Goal: Communication & Community: Connect with others

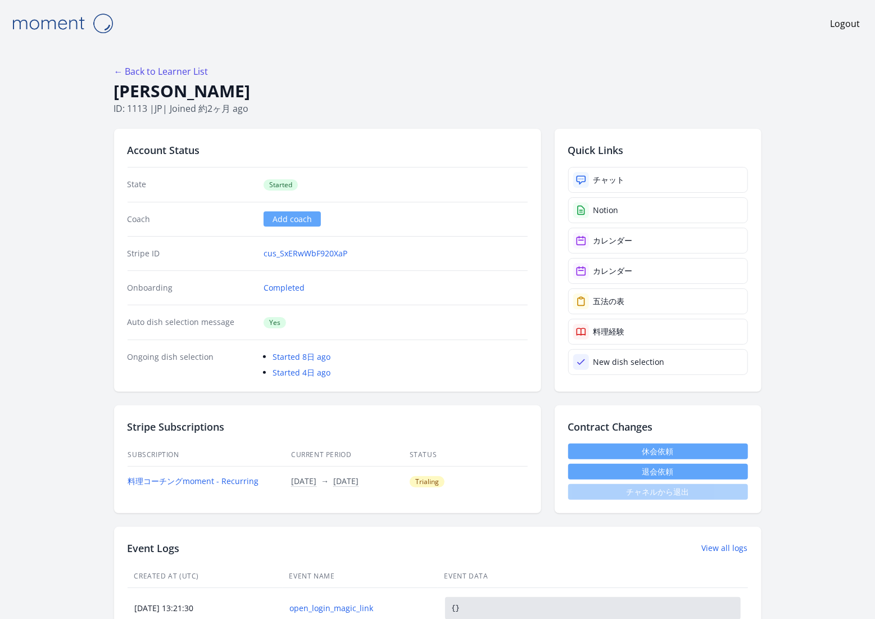
scroll to position [3, 0]
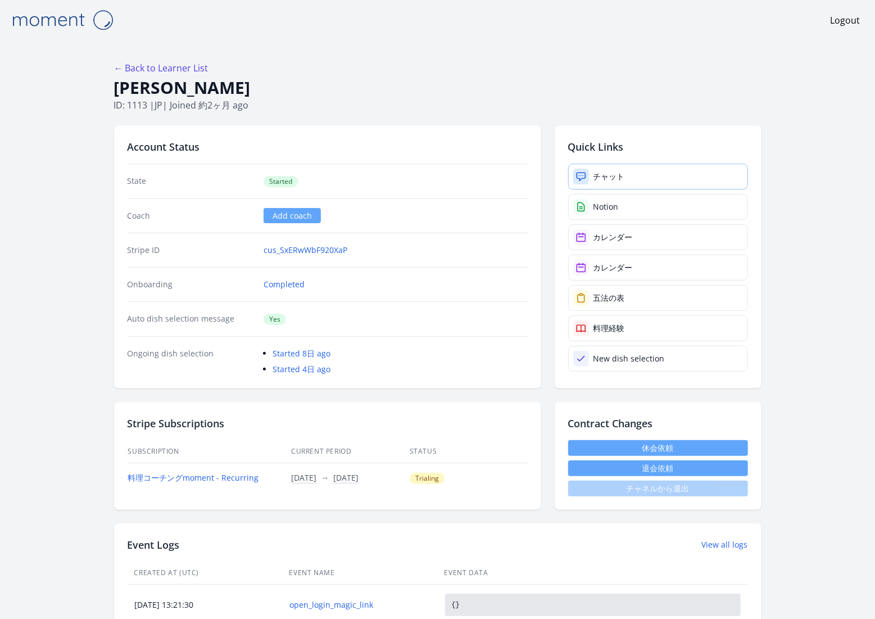
click at [622, 180] on div "チャット" at bounding box center [608, 176] width 31 height 11
click at [67, 33] on img at bounding box center [62, 20] width 112 height 29
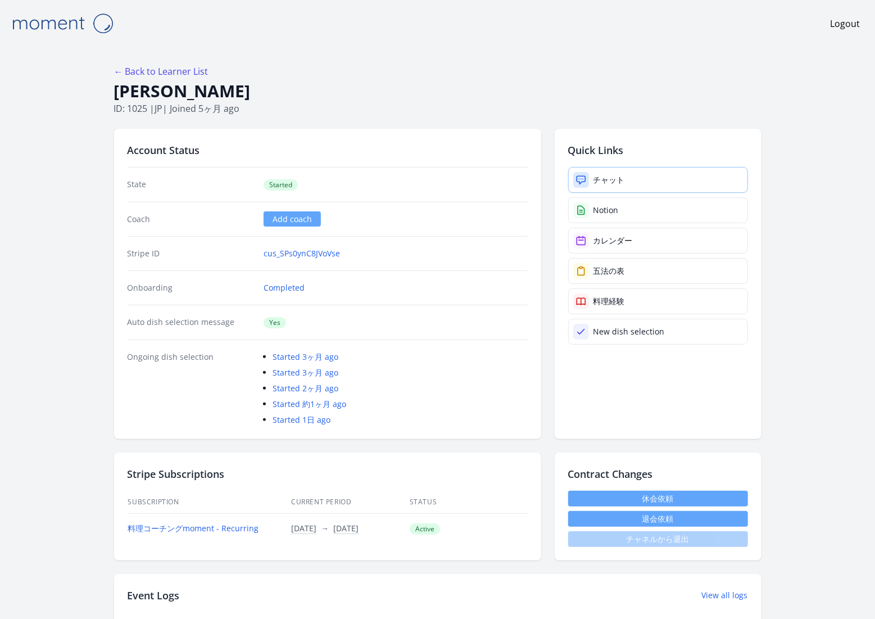
click at [605, 176] on div "チャット" at bounding box center [608, 179] width 31 height 11
click at [607, 173] on link "チャット" at bounding box center [658, 180] width 180 height 26
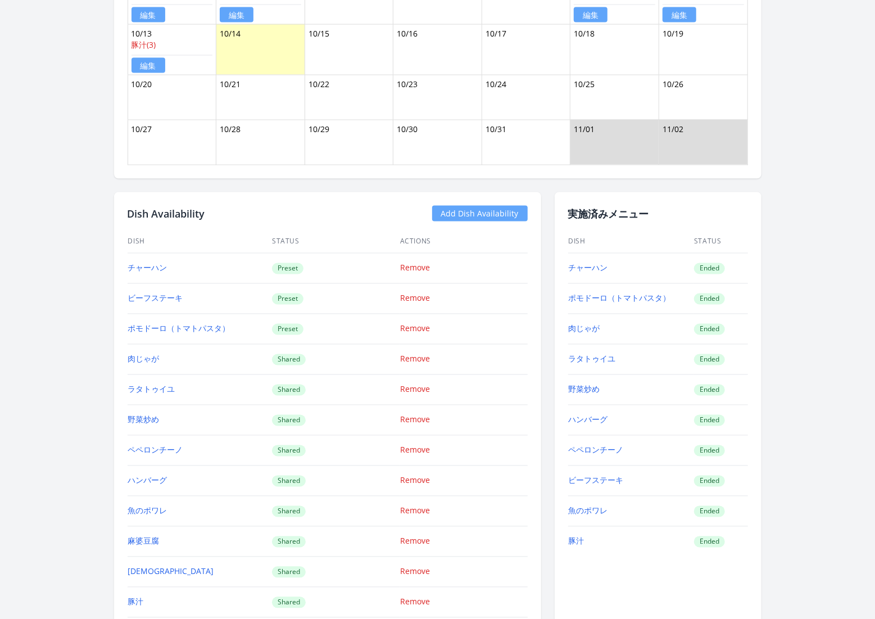
scroll to position [1092, 0]
click at [576, 534] on link "豚汁" at bounding box center [577, 539] width 16 height 11
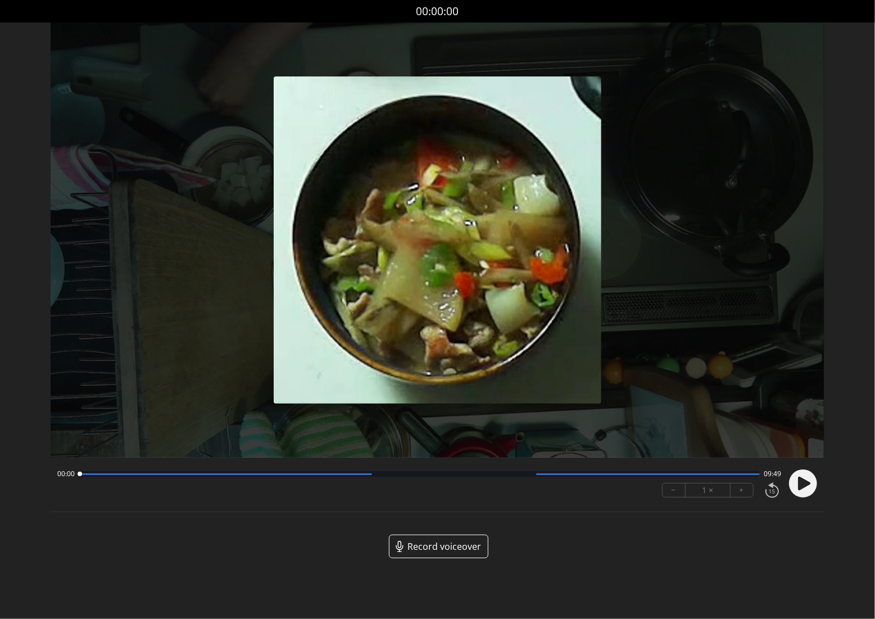
click at [809, 488] on circle at bounding box center [803, 483] width 28 height 28
click at [744, 492] on button "+" at bounding box center [742, 489] width 22 height 13
click at [797, 488] on circle at bounding box center [803, 483] width 28 height 28
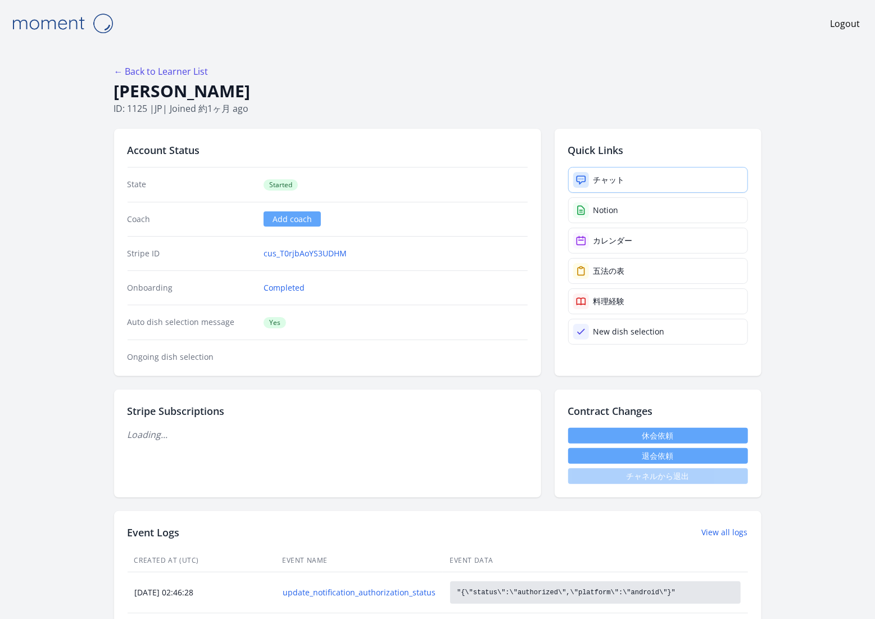
click at [605, 182] on div "チャット" at bounding box center [608, 179] width 31 height 11
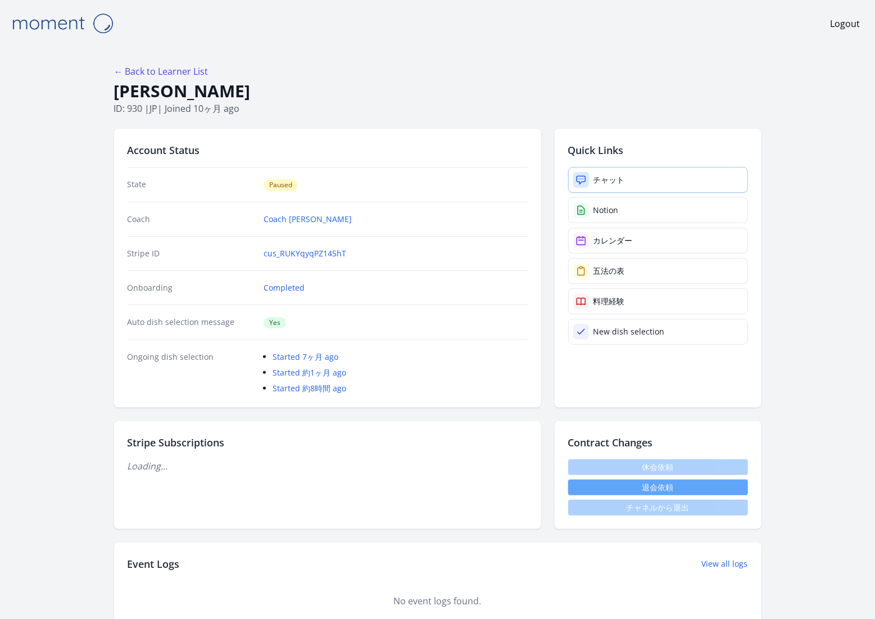
click at [631, 180] on link "チャット" at bounding box center [658, 180] width 180 height 26
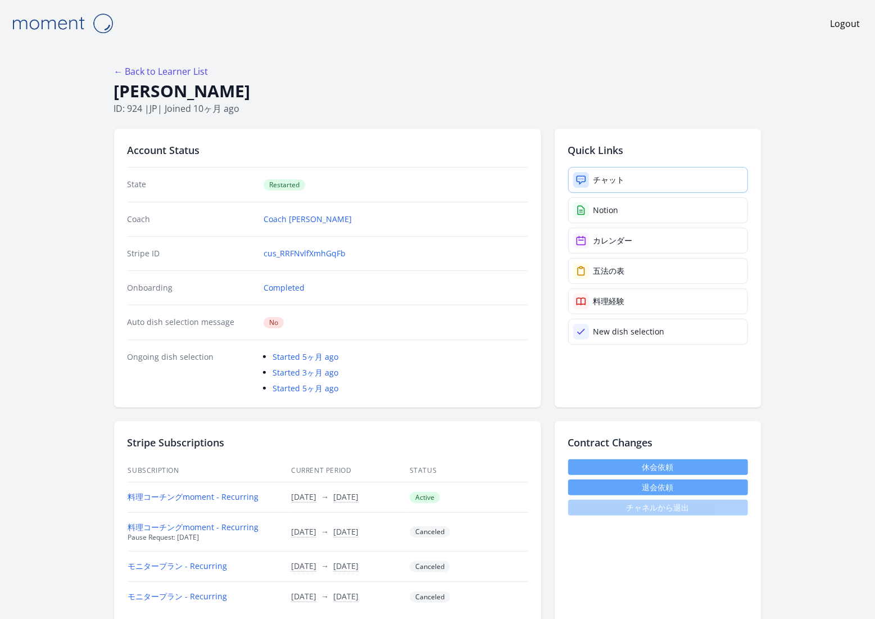
click at [642, 179] on link "チャット" at bounding box center [658, 180] width 180 height 26
